Goal: Transaction & Acquisition: Purchase product/service

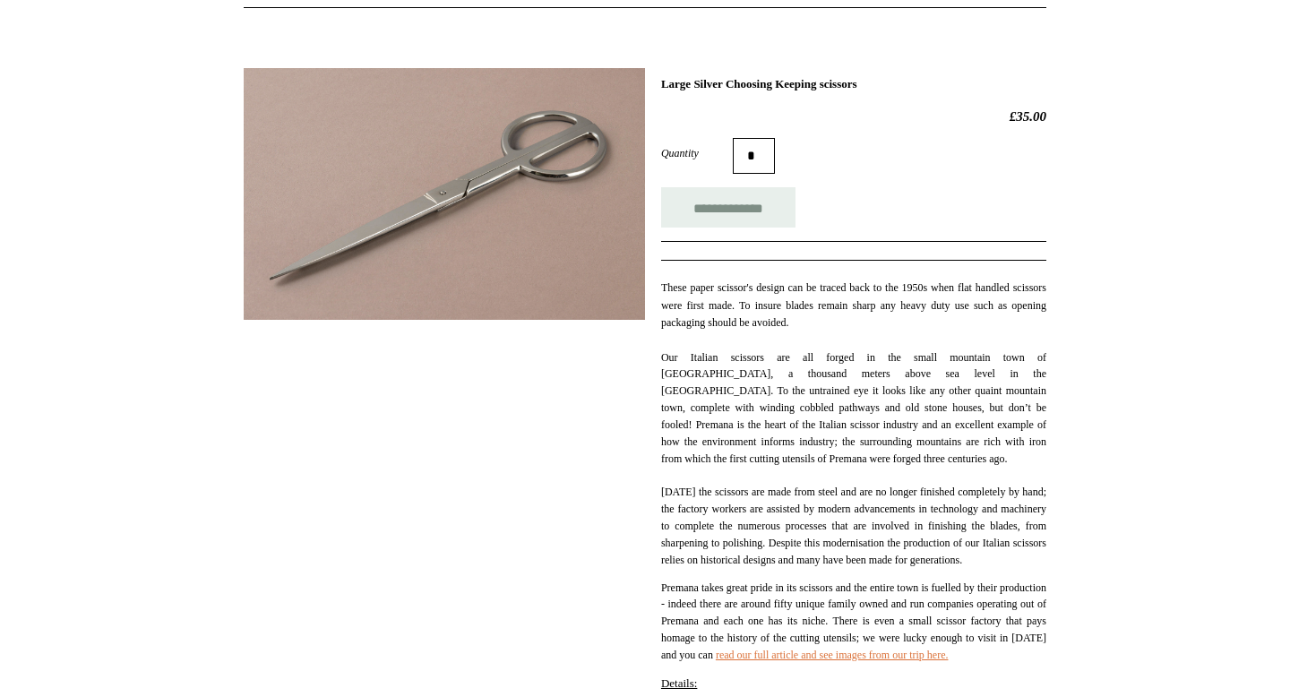
scroll to position [201, 0]
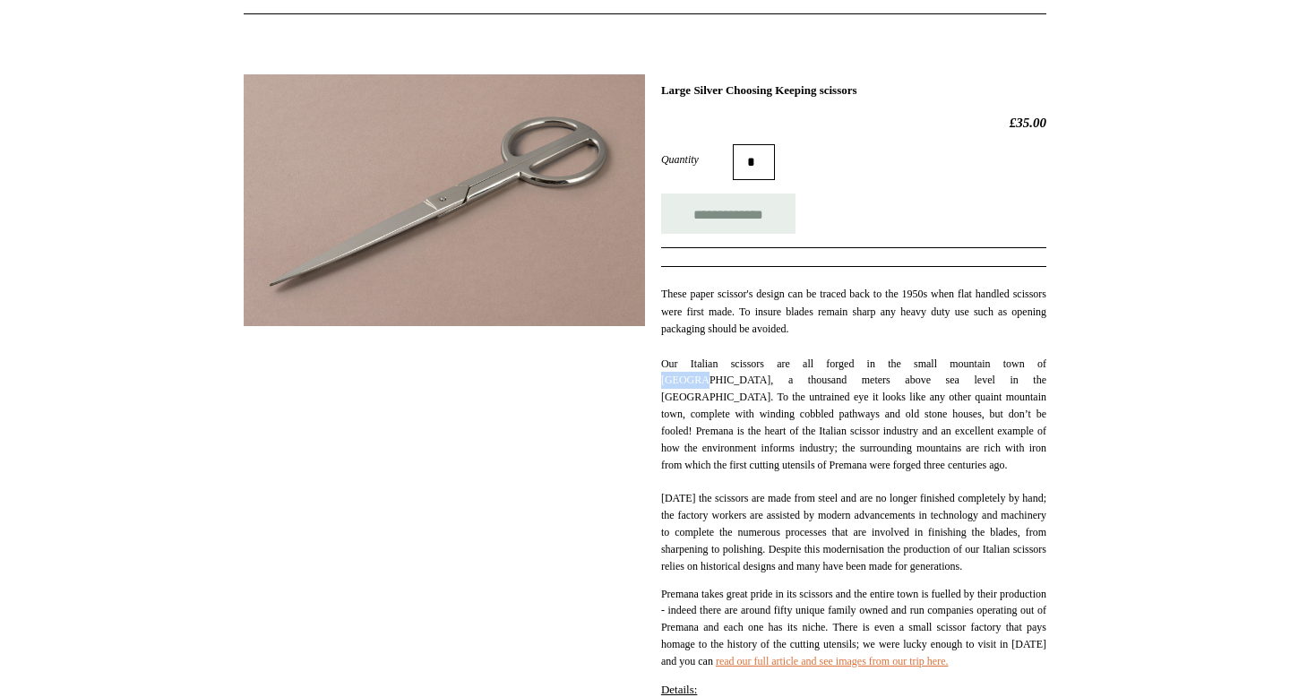
drag, startPoint x: 993, startPoint y: 366, endPoint x: 1033, endPoint y: 365, distance: 40.3
click at [1033, 365] on p "Our Italian scissors are all forged in the small mountain town of [GEOGRAPHIC_D…" at bounding box center [853, 465] width 385 height 219
copy p "Premana"
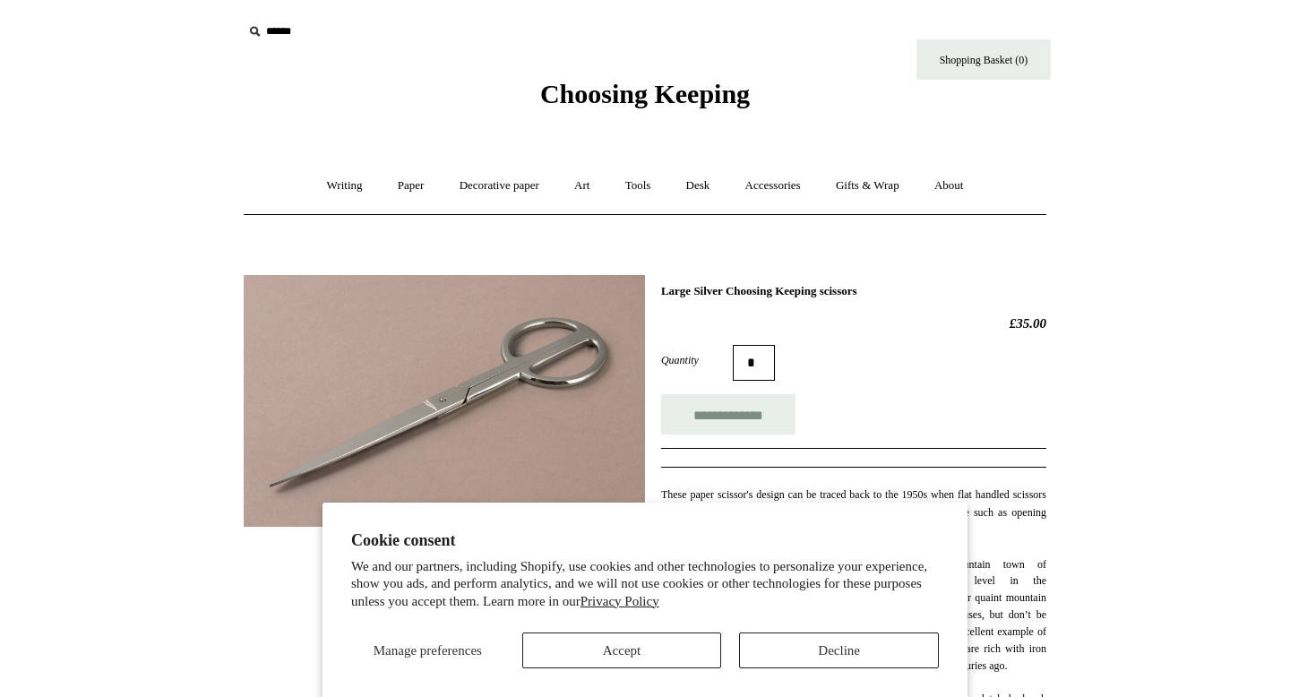
scroll to position [201, 0]
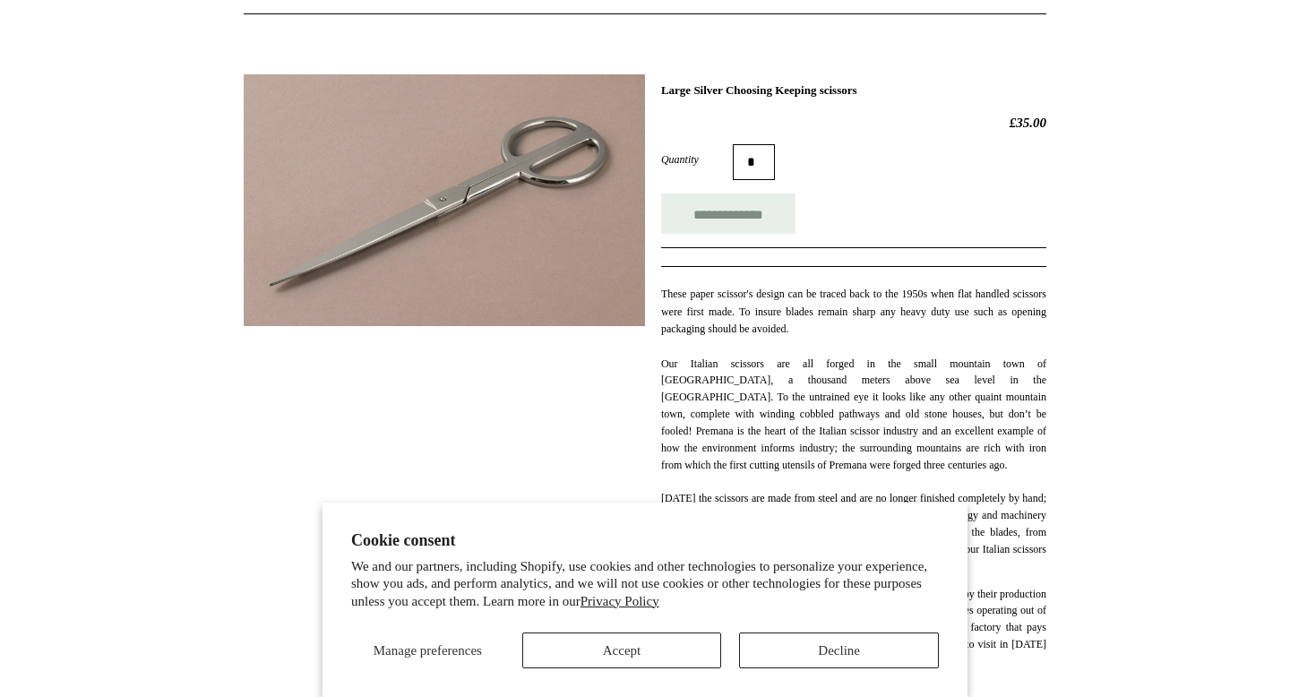
click at [147, 696] on html "Cookie consent We and our partners, including Shopify, use cookies and other te…" at bounding box center [645, 591] width 1290 height 1585
